Goal: Task Accomplishment & Management: Use online tool/utility

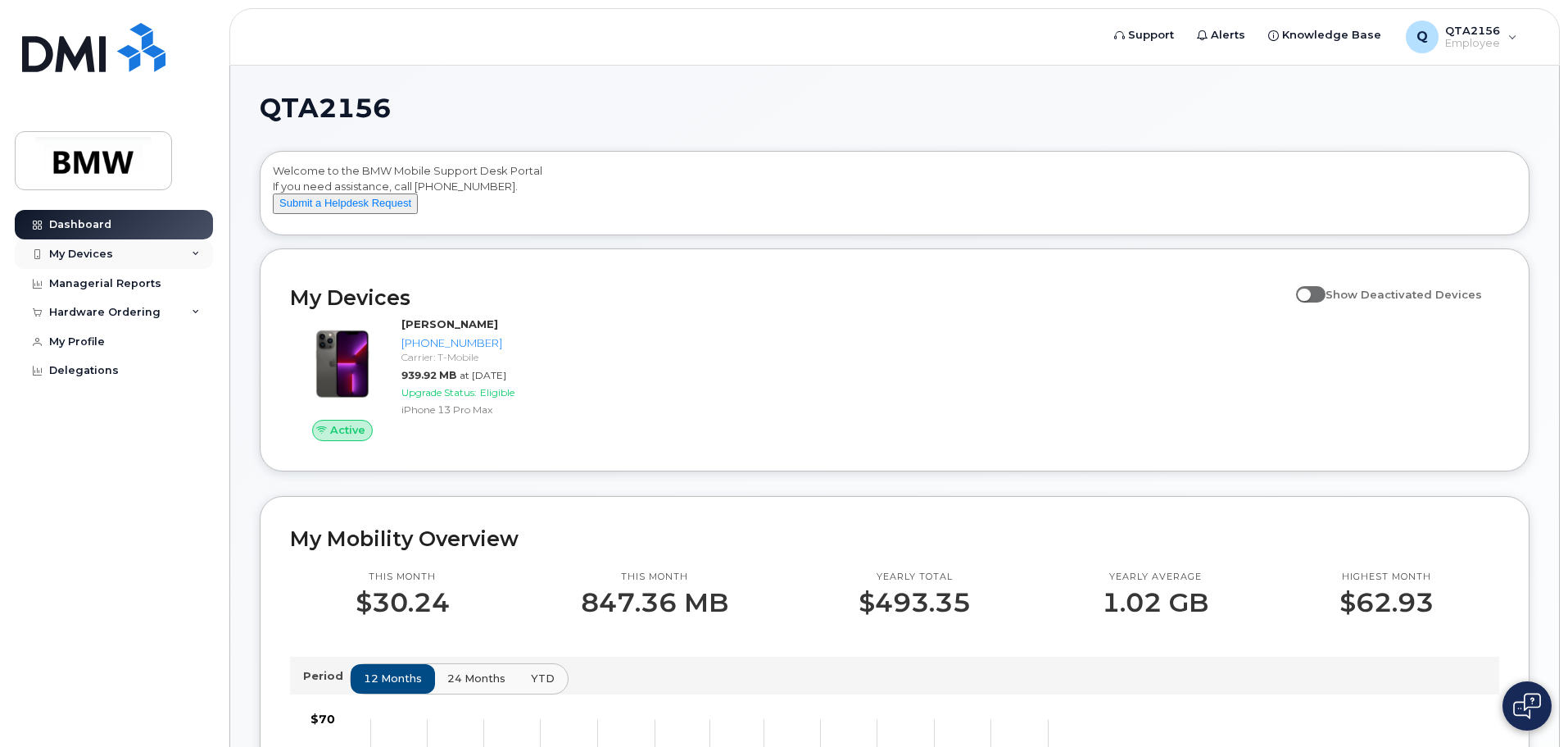
click at [87, 250] on div "My Devices" at bounding box center [81, 254] width 63 height 13
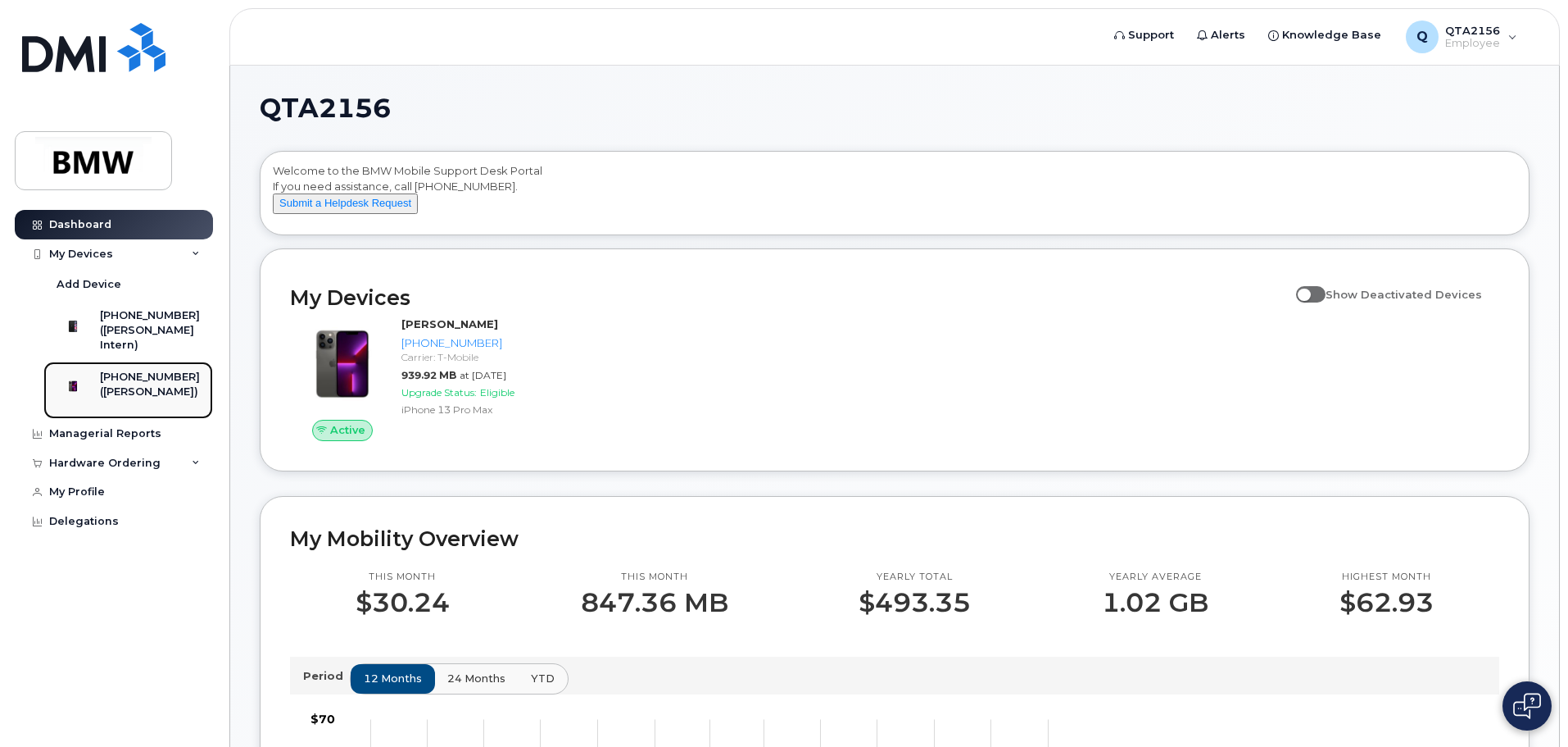
click at [154, 385] on div "[PHONE_NUMBER]" at bounding box center [149, 377] width 100 height 15
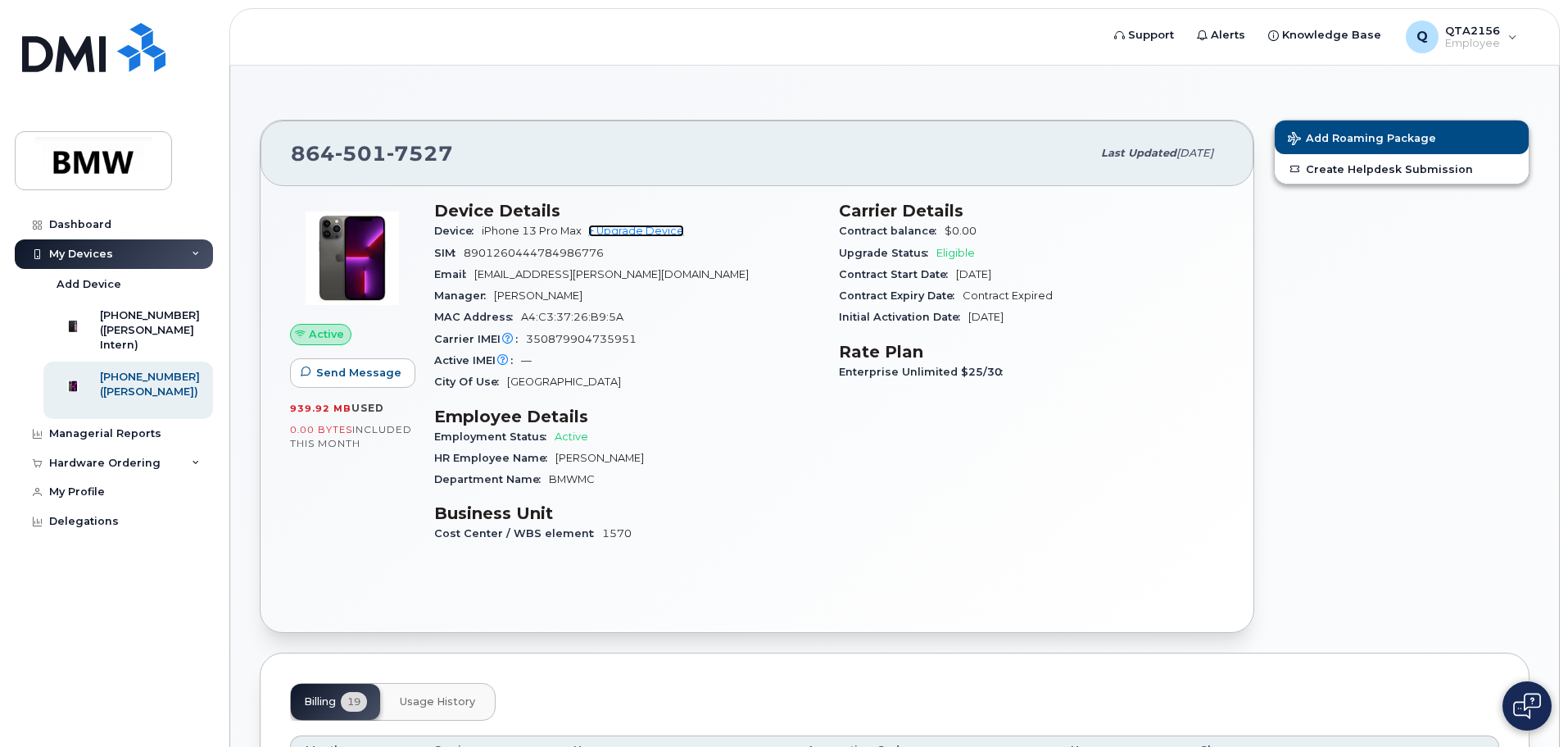
click at [635, 232] on link "+ Upgrade Device" at bounding box center [635, 231] width 96 height 12
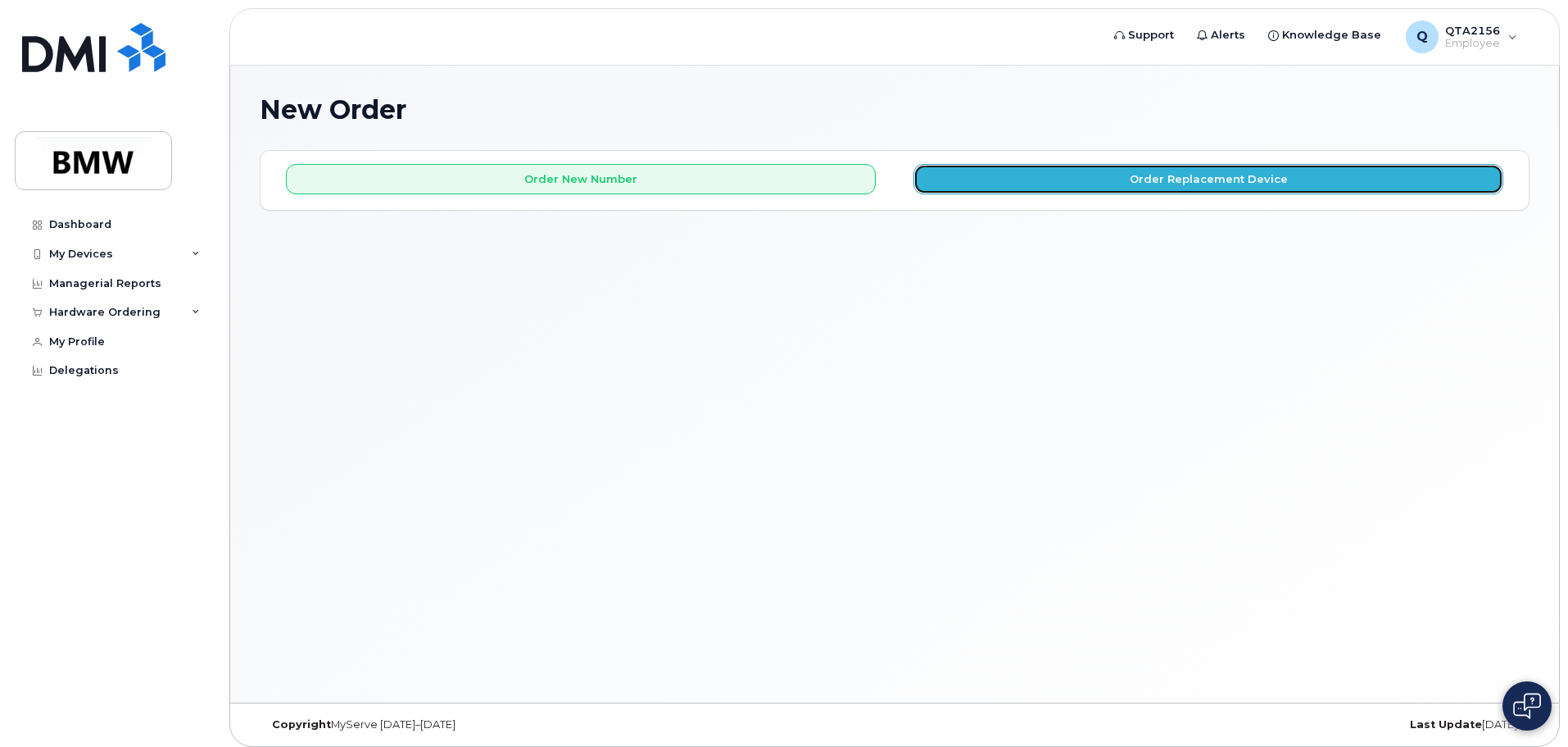
click at [1202, 180] on button "Order Replacement Device" at bounding box center [1208, 179] width 590 height 30
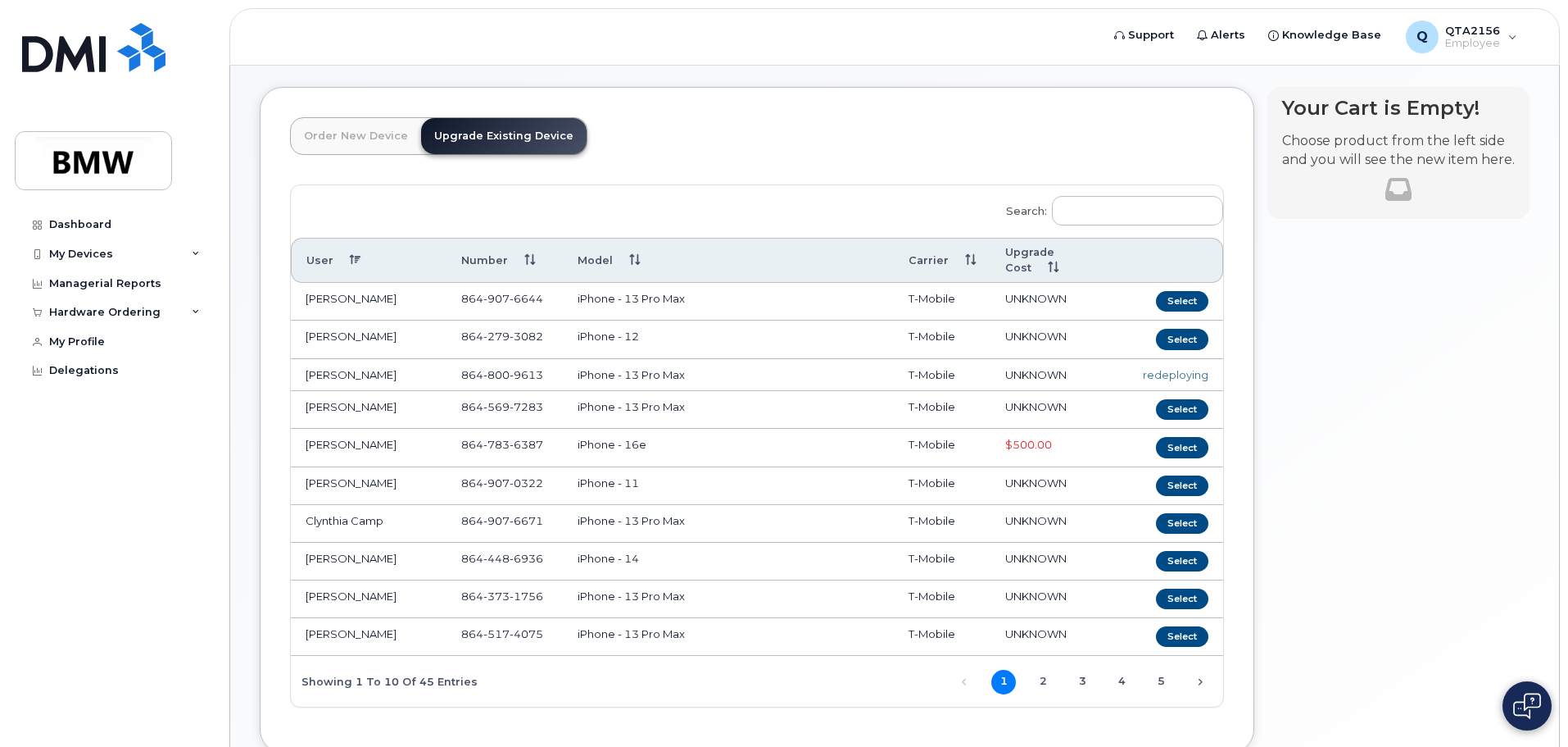
scroll to position [161, 0]
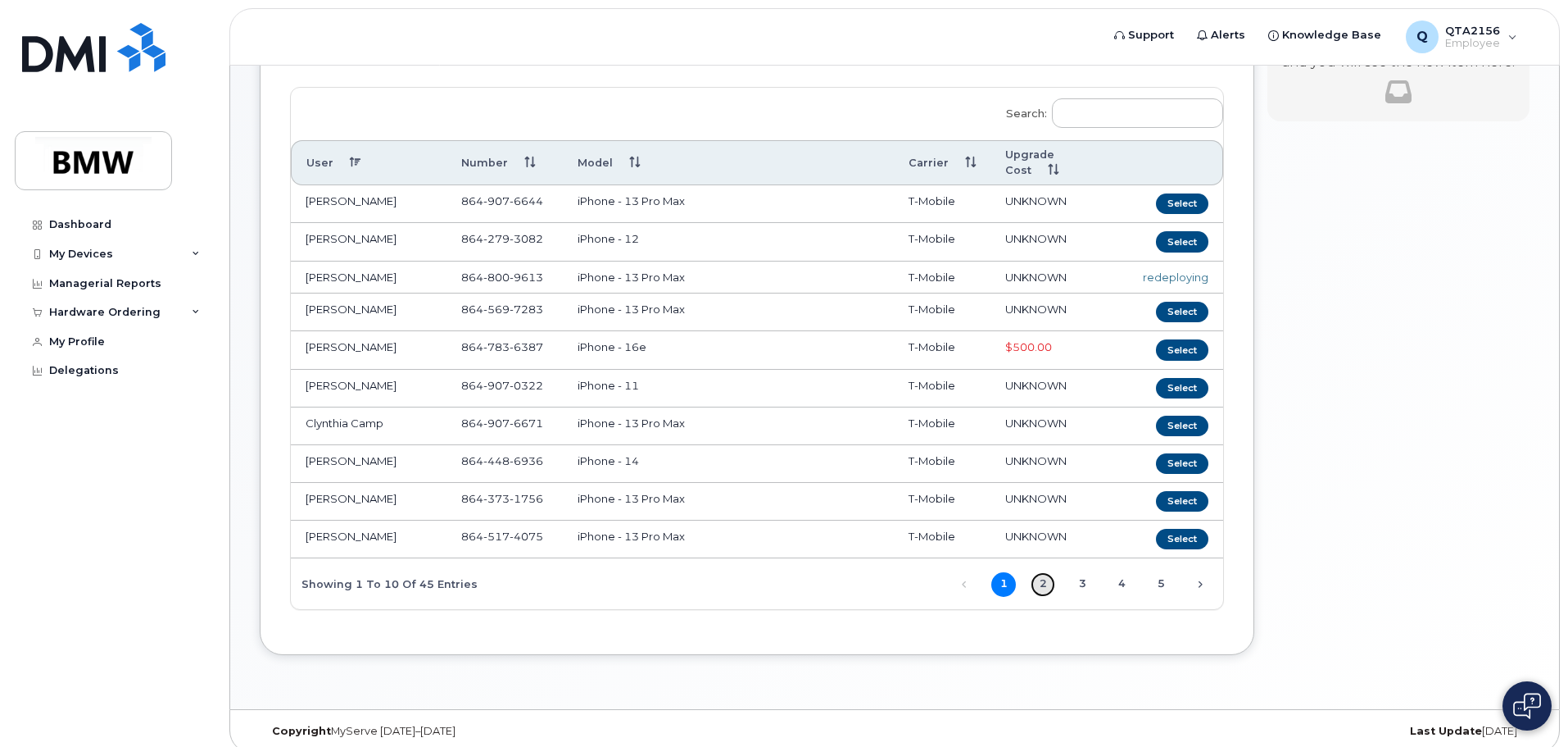
click at [1047, 572] on link "2" at bounding box center [1043, 585] width 25 height 25
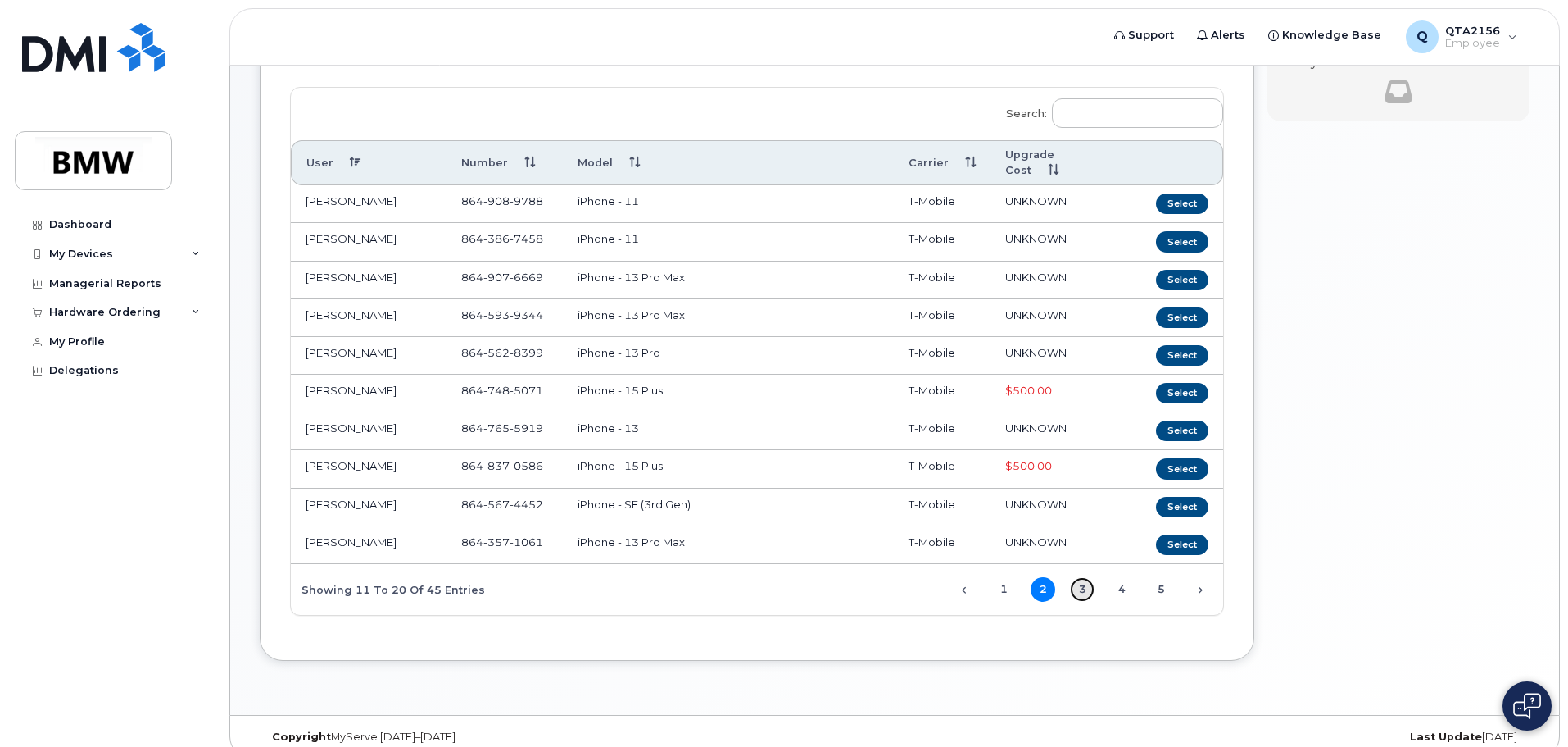
click at [1094, 577] on link "3" at bounding box center [1082, 589] width 25 height 25
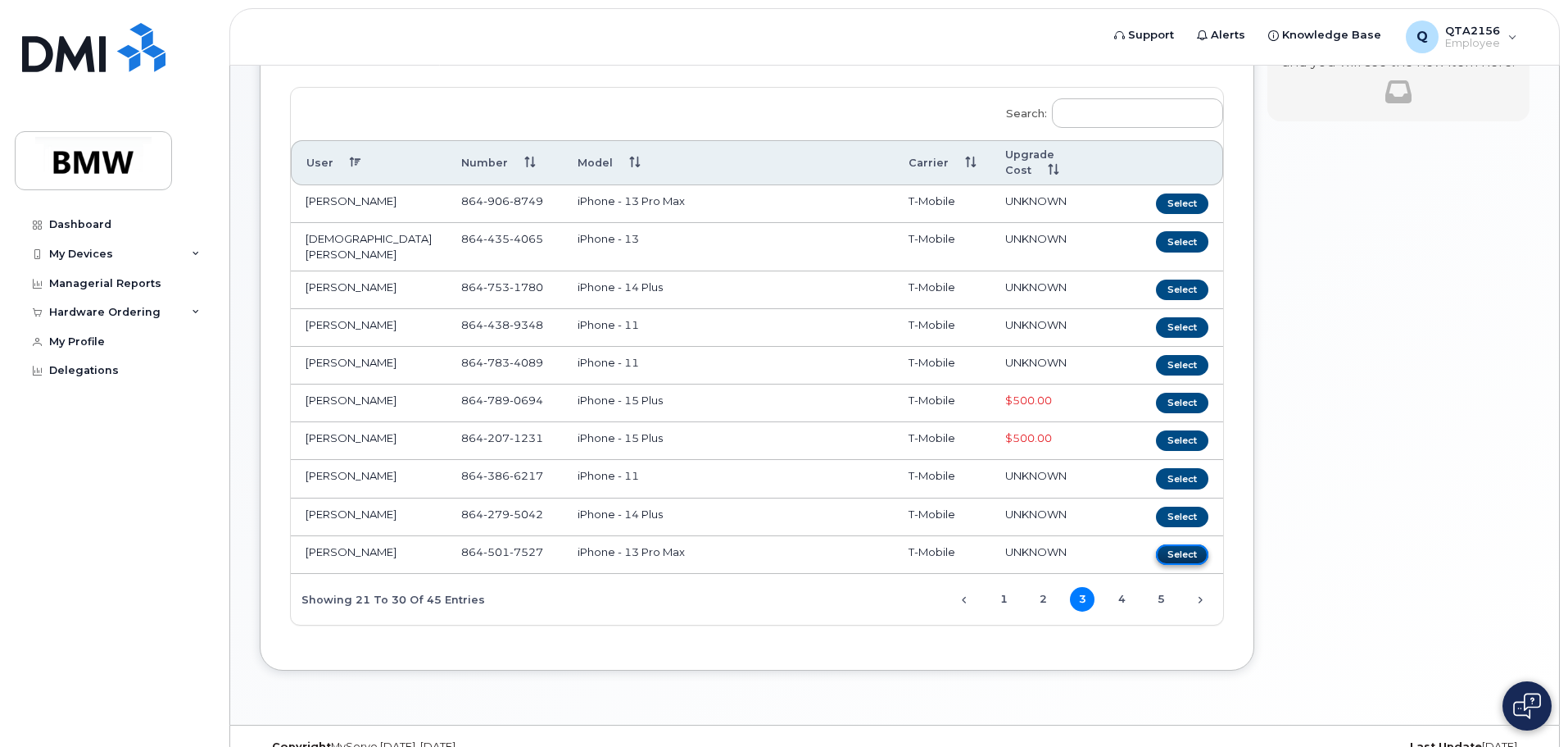
click at [1189, 544] on button "Select" at bounding box center [1181, 554] width 52 height 20
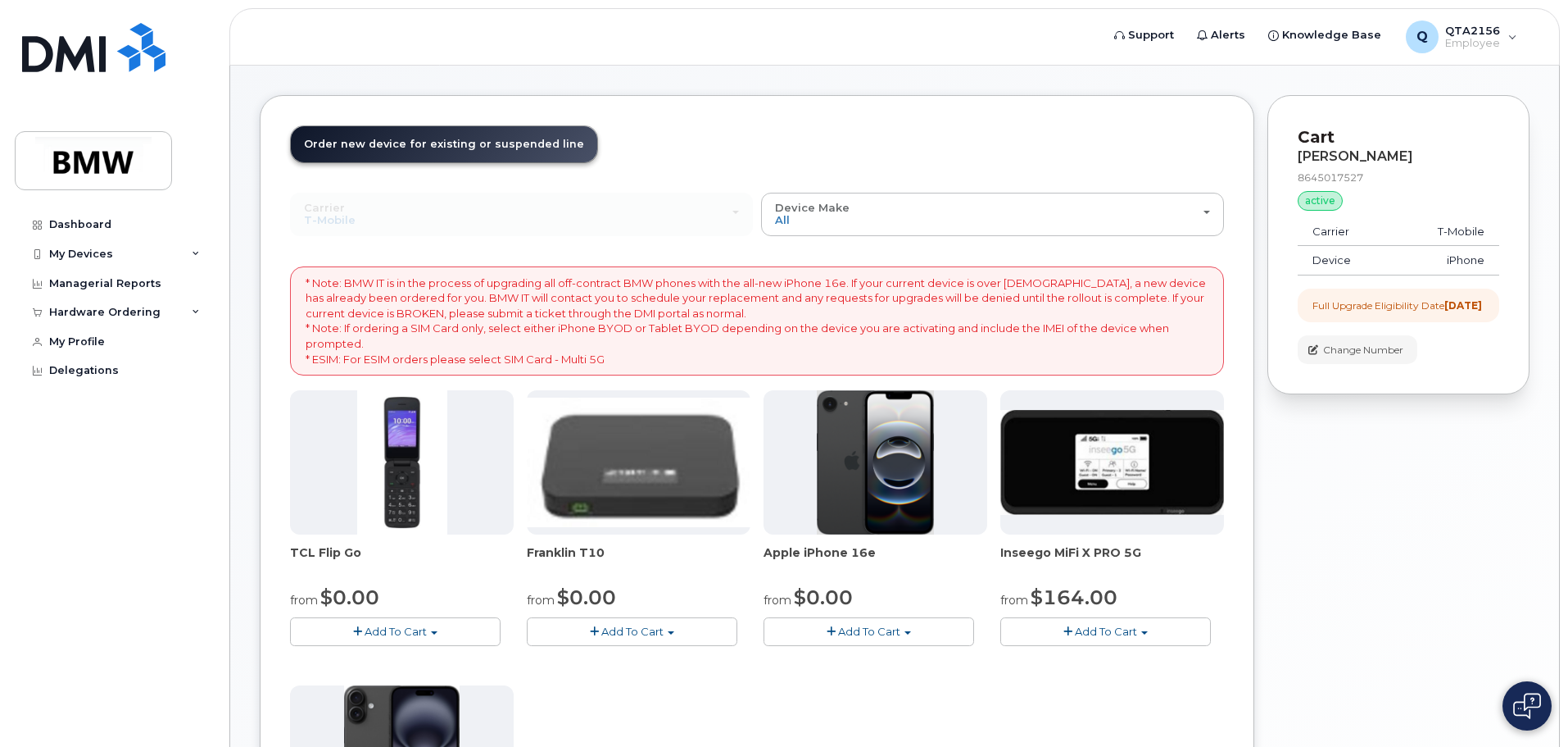
scroll to position [0, 0]
